Goal: Navigation & Orientation: Go to known website

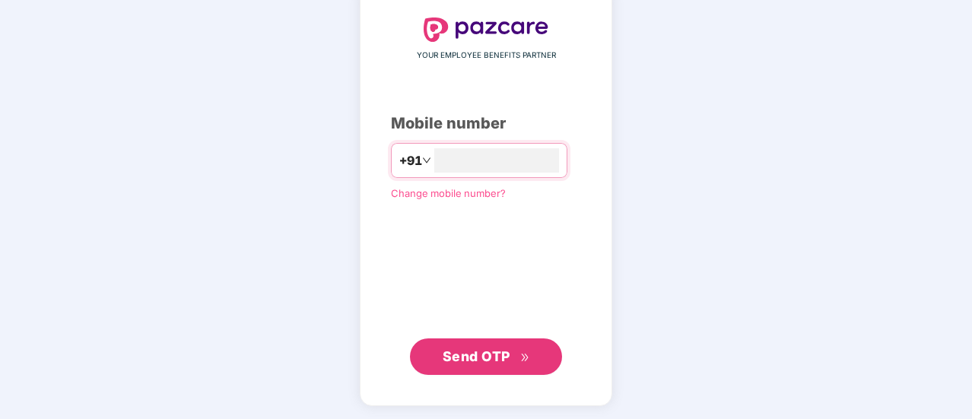
type input "**********"
click at [508, 348] on span "Send OTP" at bounding box center [477, 356] width 68 height 16
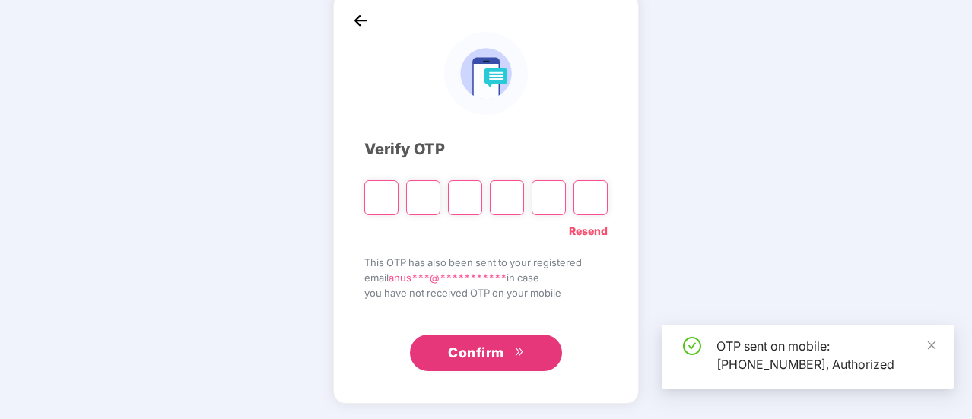
scroll to position [76, 0]
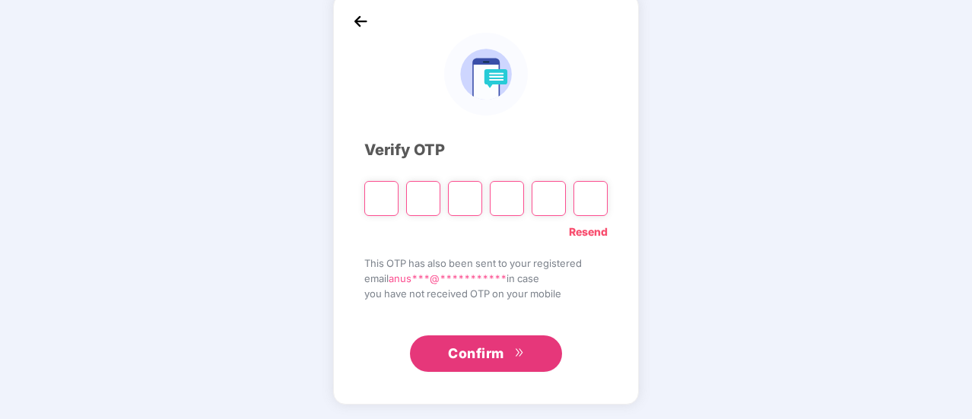
type input "*"
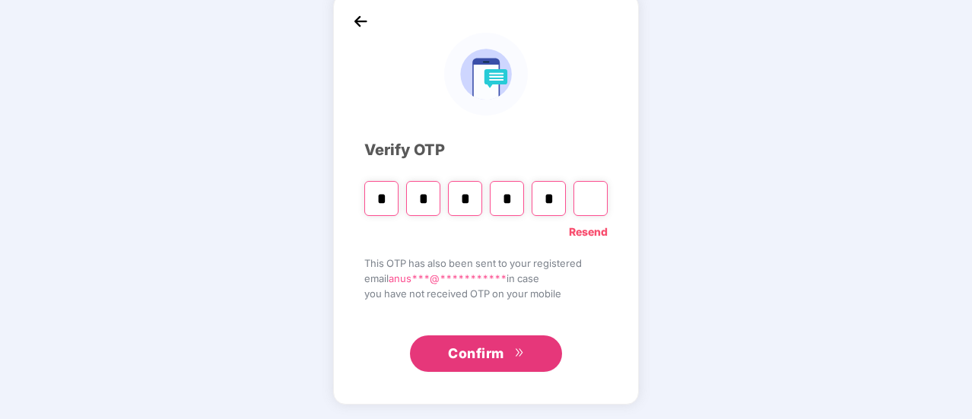
type input "*"
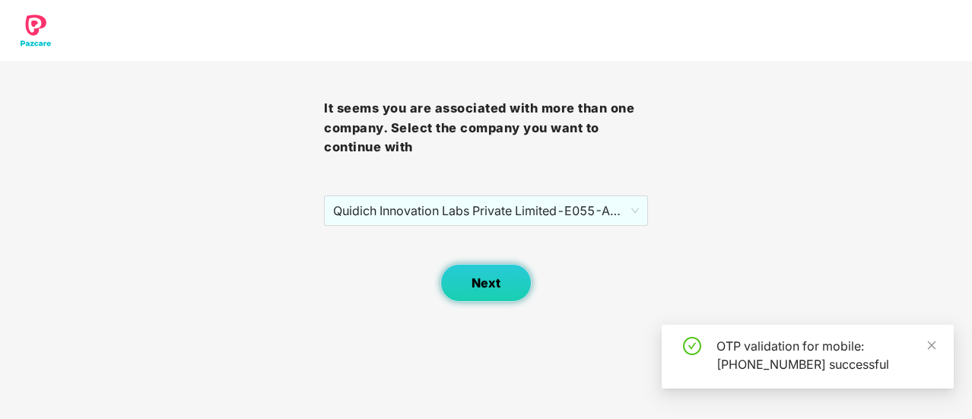
click at [499, 282] on span "Next" at bounding box center [486, 283] width 29 height 14
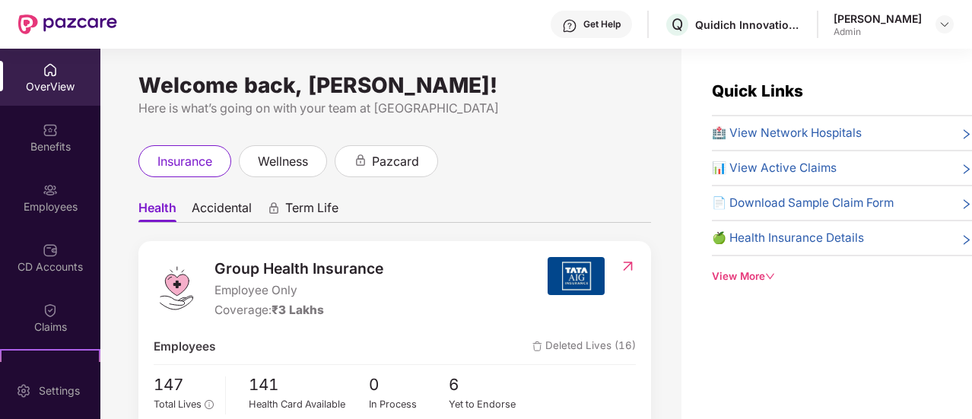
click at [55, 79] on div "OverView" at bounding box center [50, 86] width 100 height 15
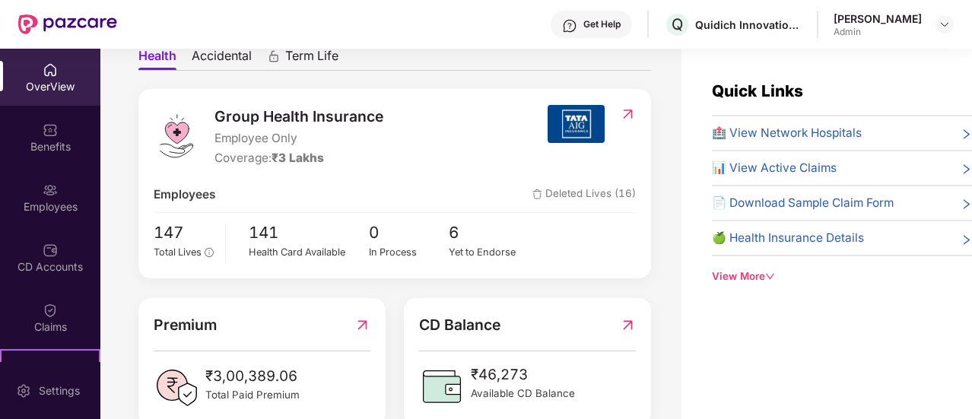
scroll to position [304, 0]
